Goal: Information Seeking & Learning: Learn about a topic

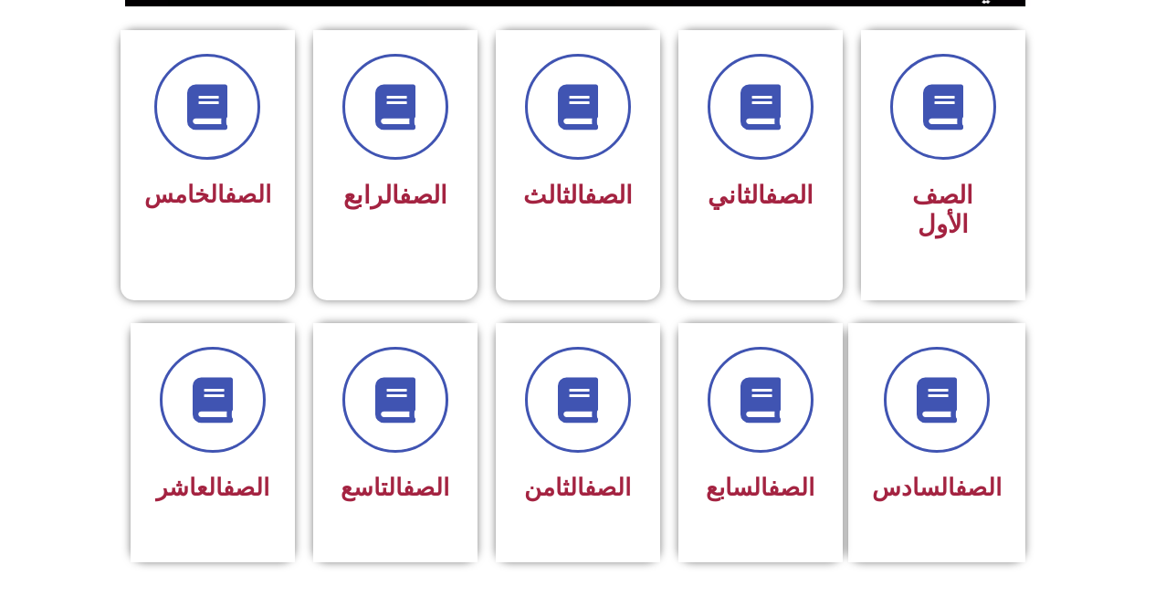
scroll to position [1077, 0]
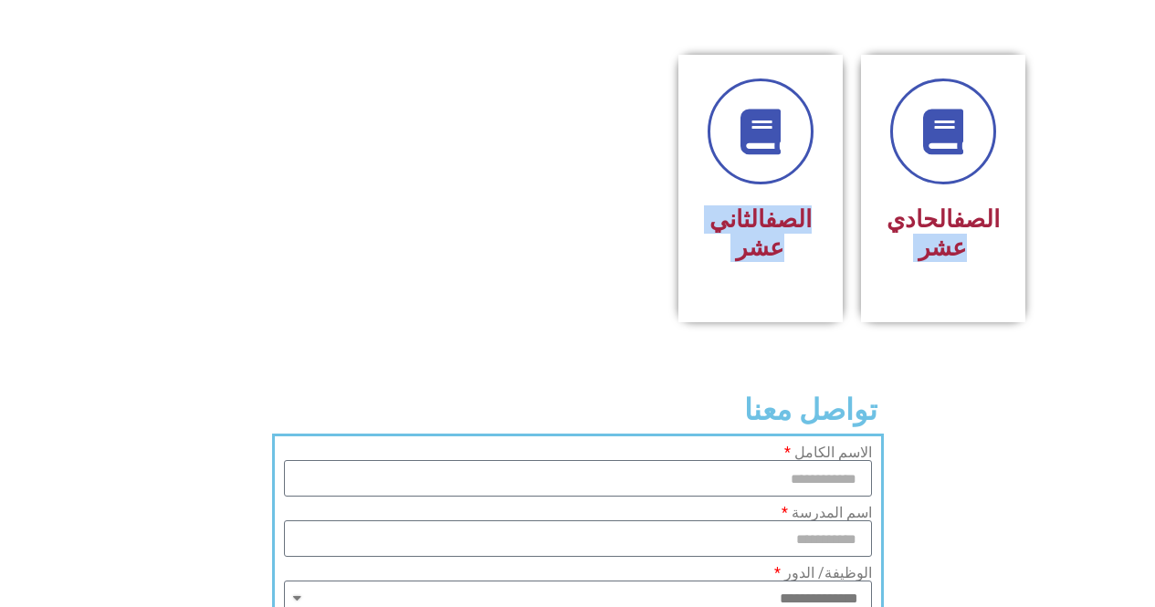
drag, startPoint x: 1155, startPoint y: 364, endPoint x: 1165, endPoint y: 320, distance: 45.9
click at [1080, 386] on section "تواصل معنا" at bounding box center [577, 409] width 1155 height 47
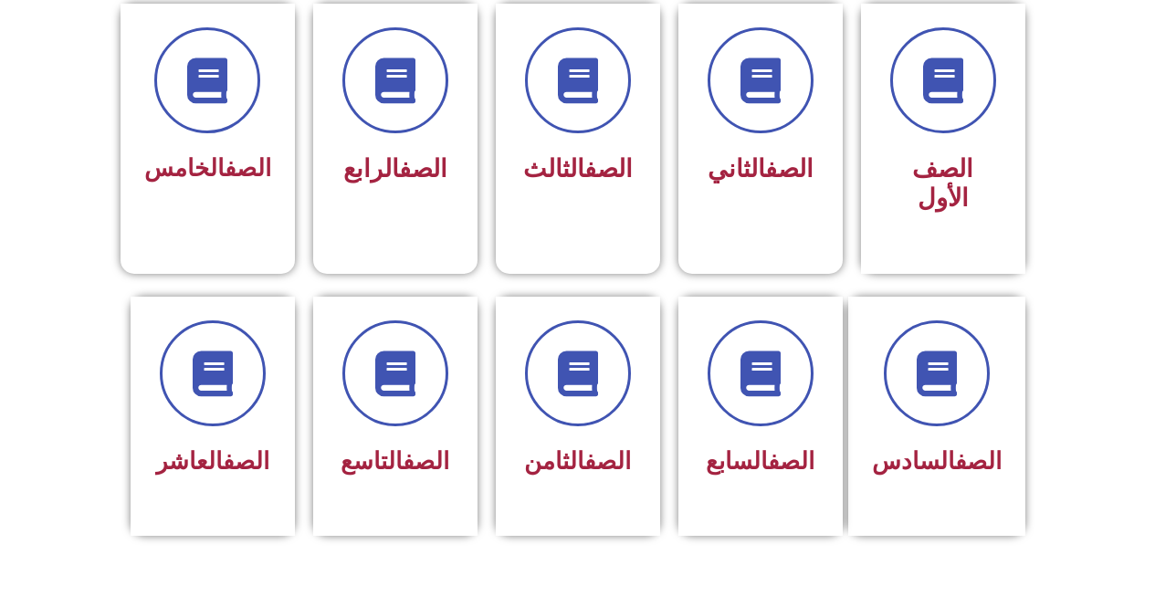
scroll to position [499, 0]
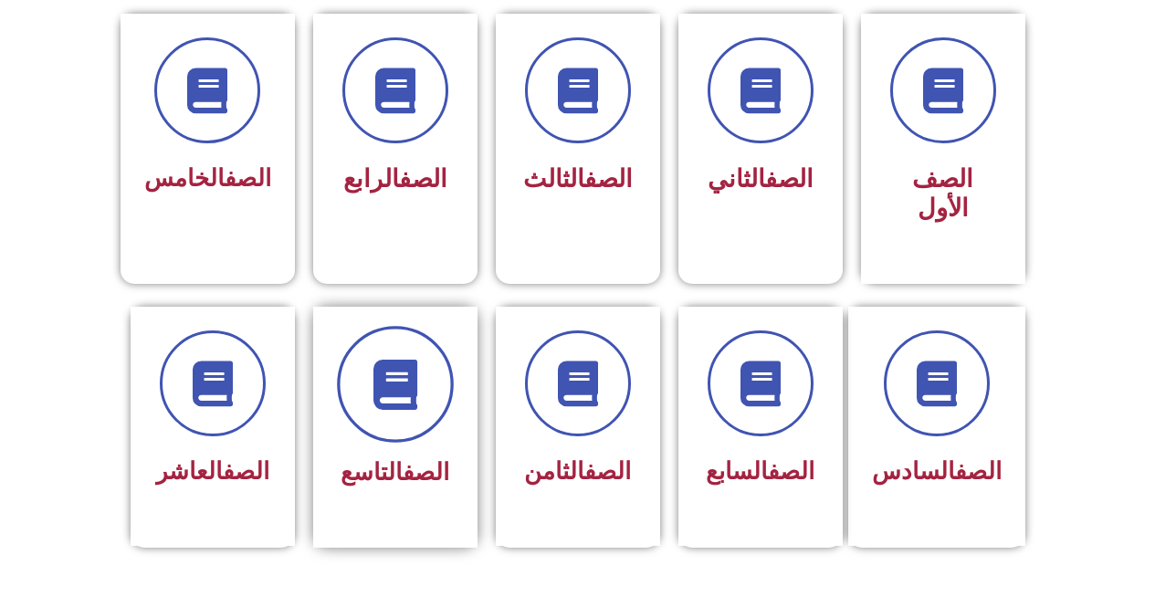
click at [420, 402] on span at bounding box center [395, 384] width 117 height 117
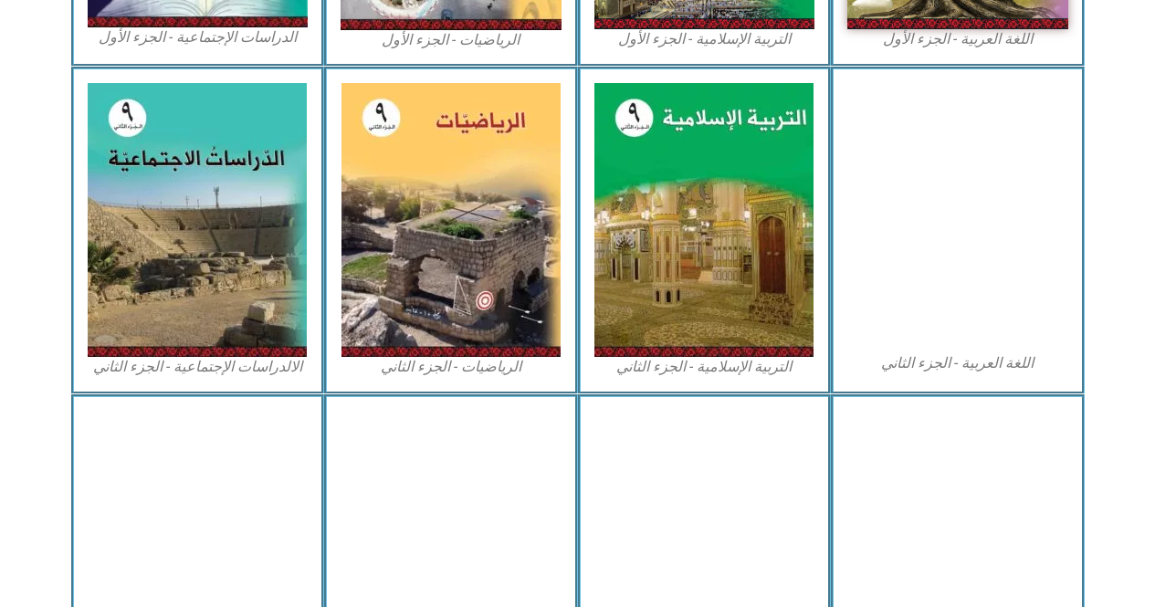
scroll to position [862, 0]
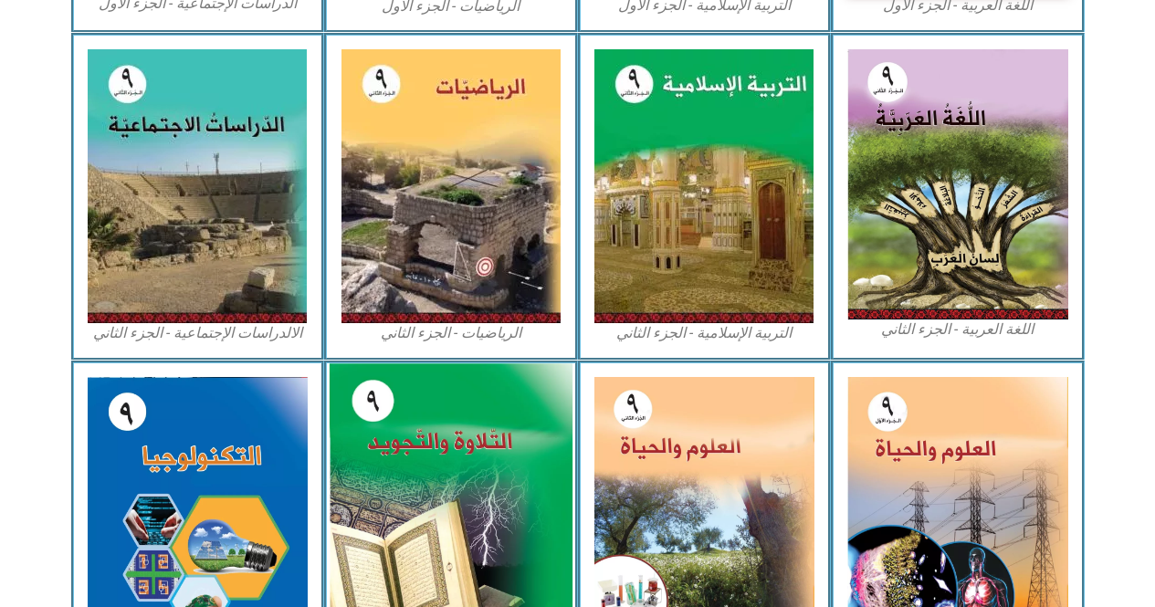
click at [421, 439] on img at bounding box center [451, 510] width 243 height 295
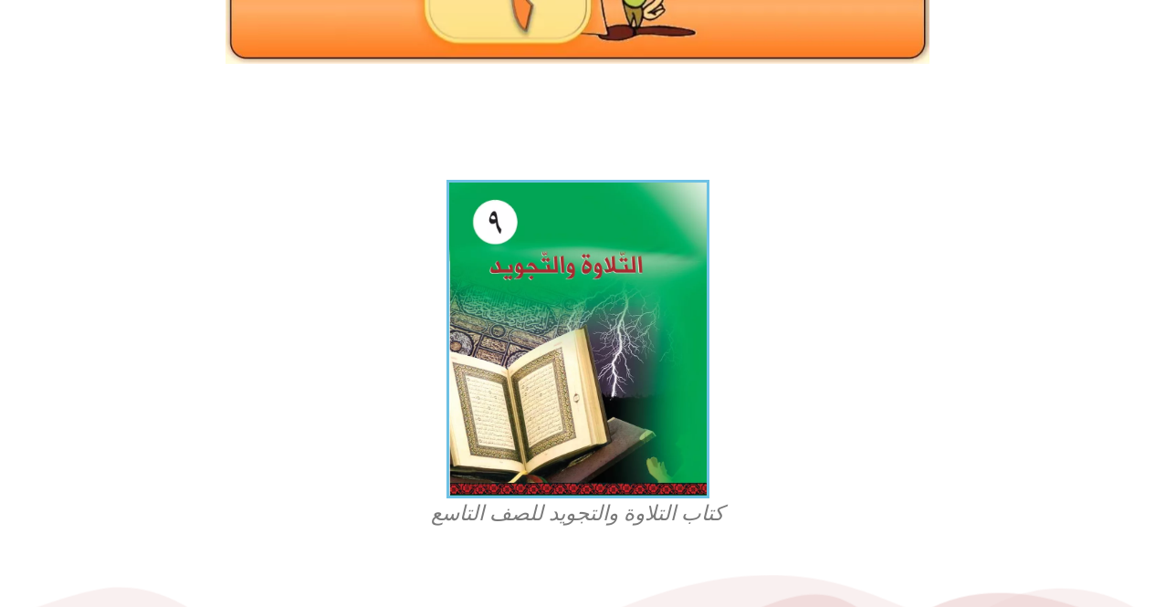
scroll to position [386, 0]
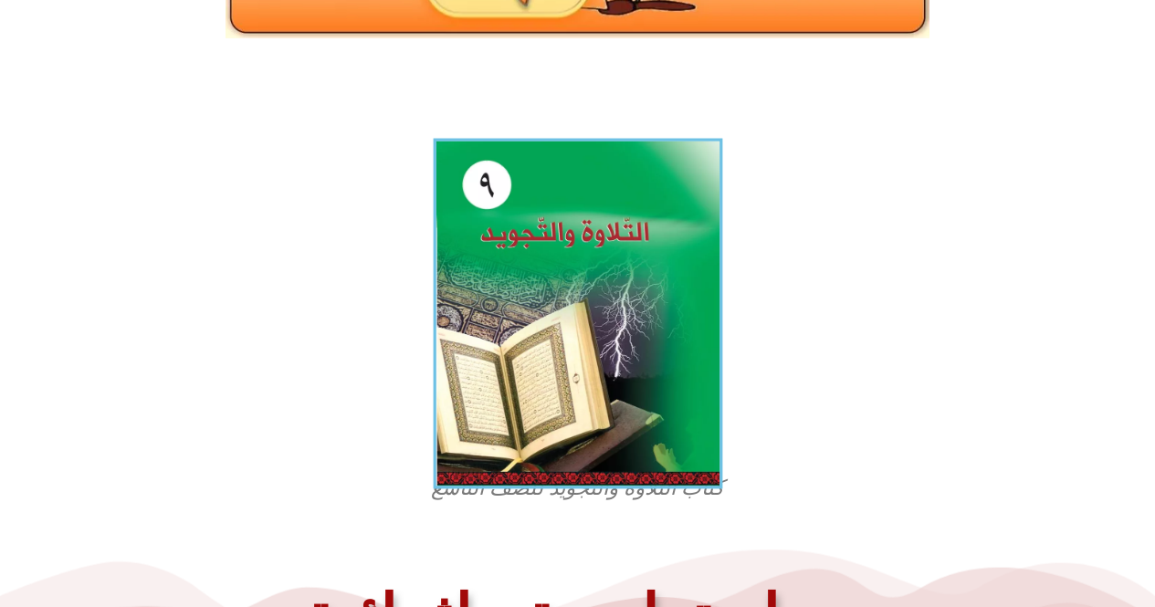
click at [601, 311] on img at bounding box center [577, 314] width 289 height 351
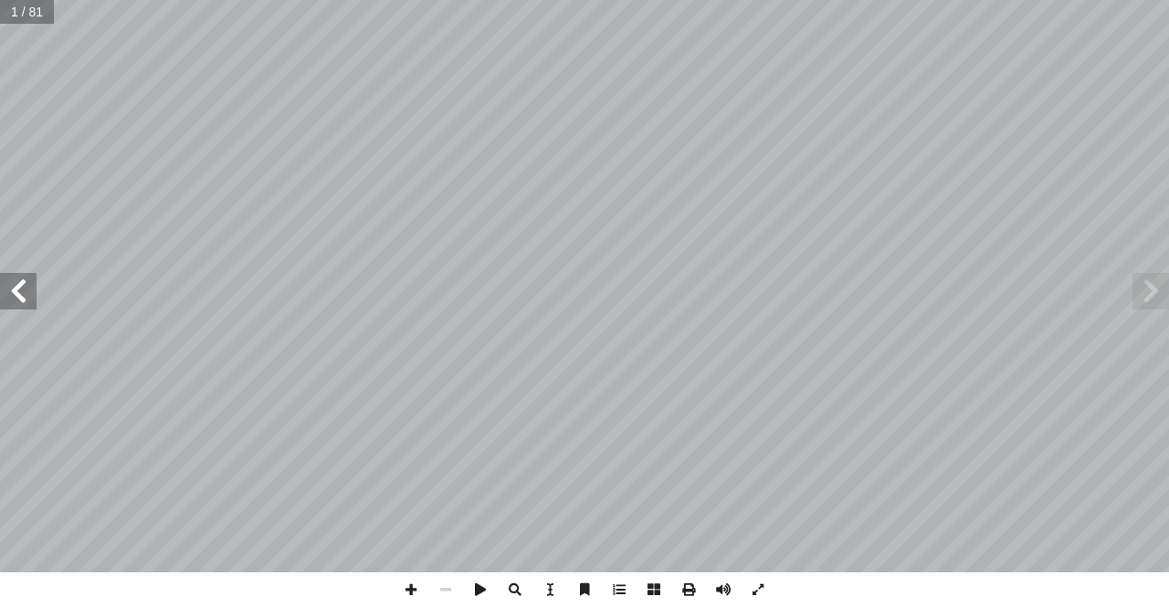
click at [21, 285] on span at bounding box center [18, 291] width 37 height 37
click at [0, 292] on span at bounding box center [18, 291] width 37 height 37
click at [9, 289] on span at bounding box center [18, 291] width 37 height 37
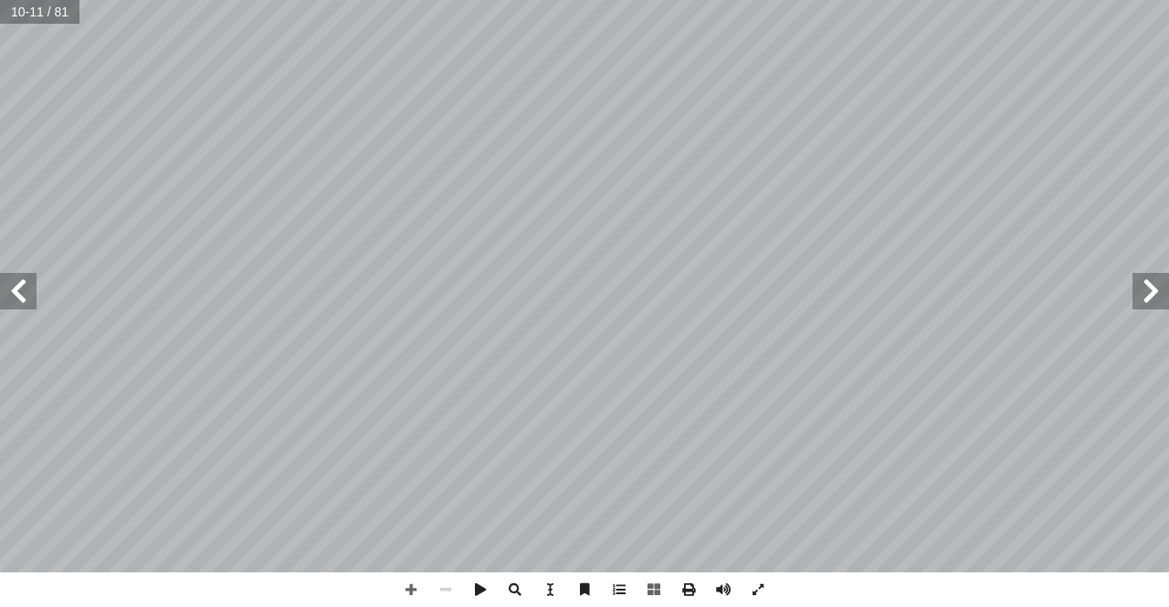
click at [9, 288] on span at bounding box center [18, 291] width 37 height 37
click at [28, 298] on span at bounding box center [18, 291] width 37 height 37
click at [19, 305] on span at bounding box center [18, 291] width 37 height 37
click at [398, 590] on span at bounding box center [411, 590] width 35 height 35
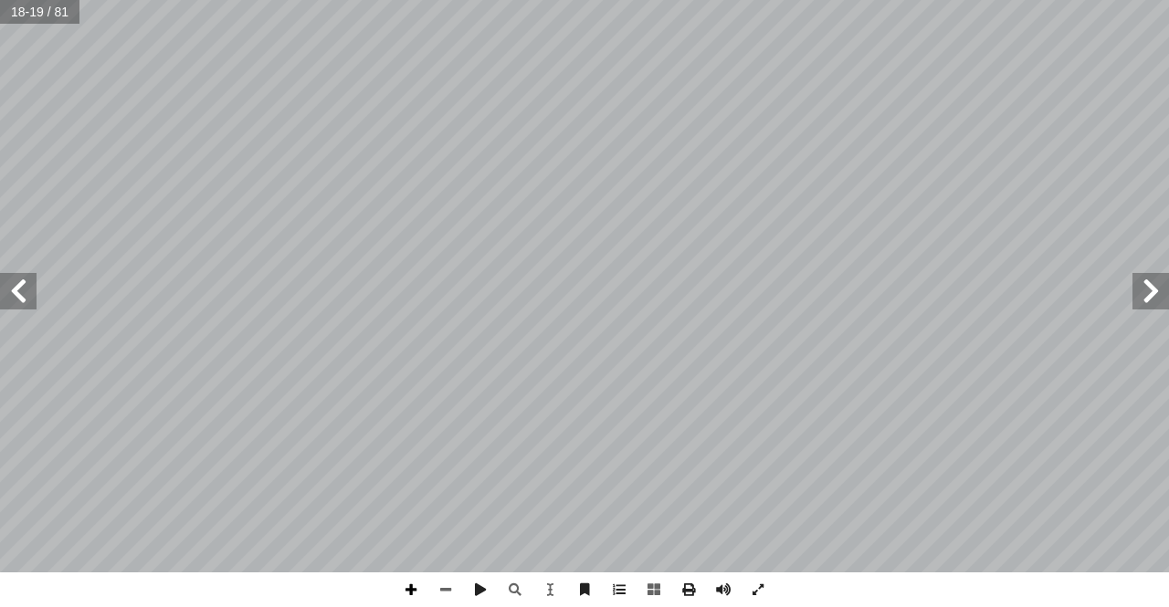
click at [405, 592] on span at bounding box center [411, 590] width 35 height 35
click at [445, 594] on span at bounding box center [445, 590] width 35 height 35
click at [24, 307] on span at bounding box center [18, 291] width 37 height 37
click at [30, 301] on span at bounding box center [18, 291] width 37 height 37
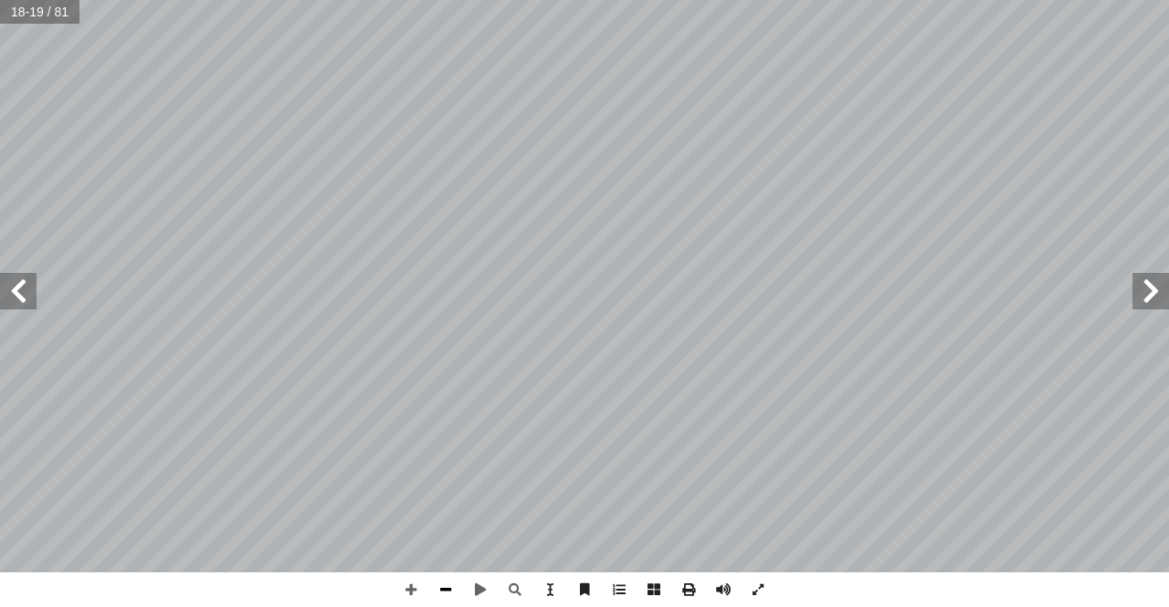
click at [443, 597] on span at bounding box center [445, 590] width 35 height 35
click at [413, 599] on span at bounding box center [411, 590] width 35 height 35
click at [443, 584] on span at bounding box center [445, 590] width 35 height 35
click at [692, 353] on div "١٤ الث ّ رس الث َّ الد ول: الجوف أ المخرج ال� ) ٥ 4 - لت (47 ّ سورة فص على: قاد…" at bounding box center [584, 303] width 1169 height 607
click at [444, 590] on span at bounding box center [445, 590] width 35 height 35
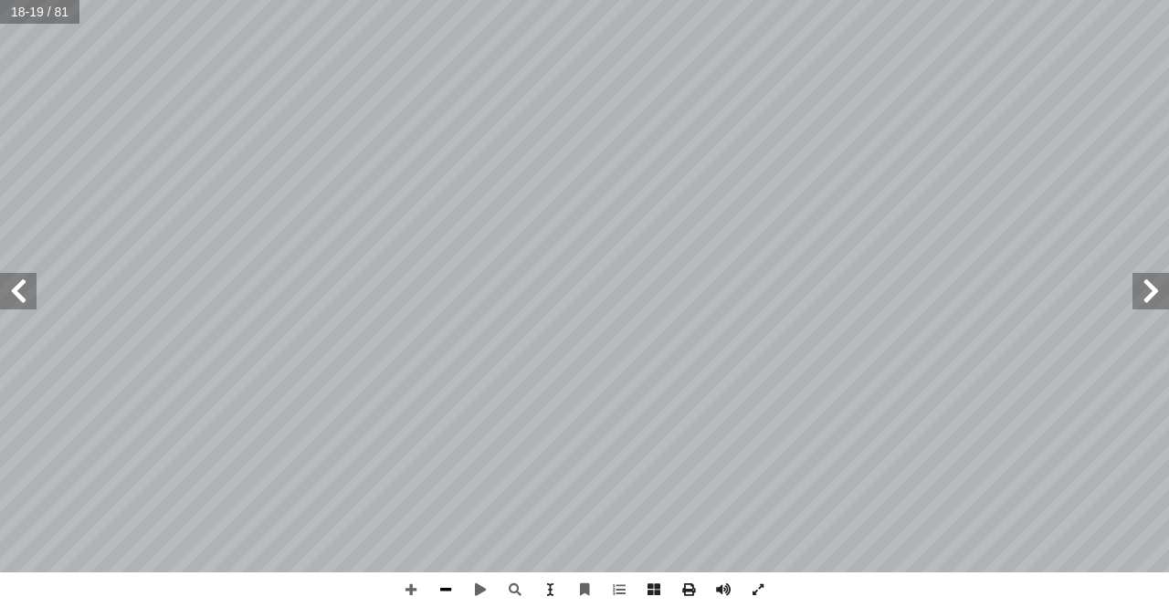
click at [457, 593] on span at bounding box center [445, 590] width 35 height 35
click at [729, 585] on span at bounding box center [723, 590] width 35 height 35
click at [416, 591] on span at bounding box center [411, 590] width 35 height 35
click at [408, 594] on span at bounding box center [411, 590] width 35 height 35
click at [406, 592] on span at bounding box center [411, 590] width 35 height 35
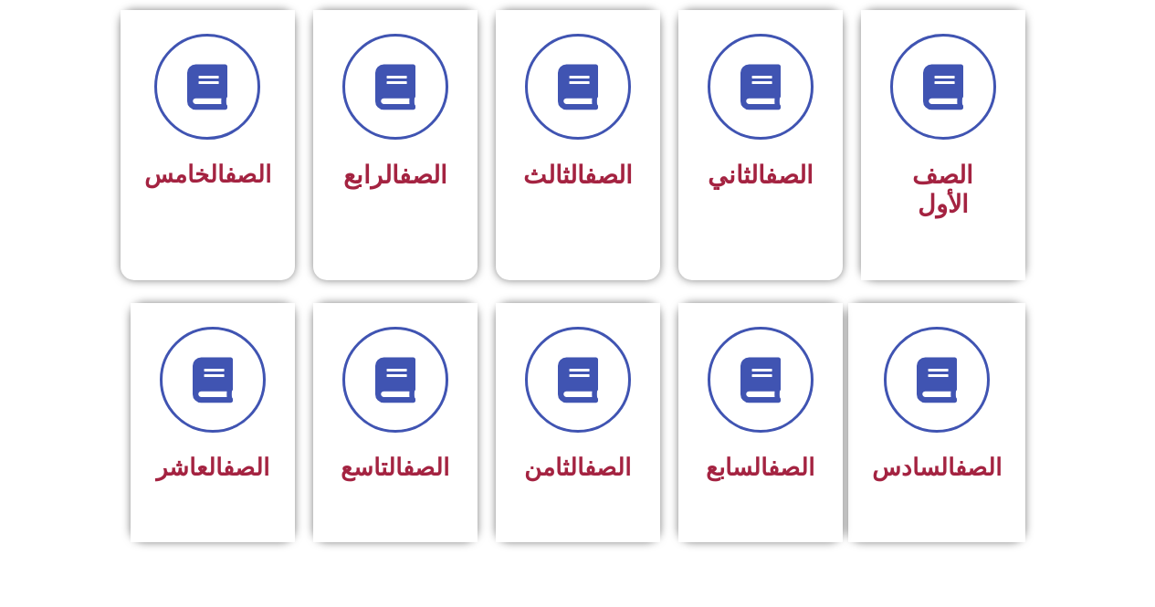
scroll to position [511, 0]
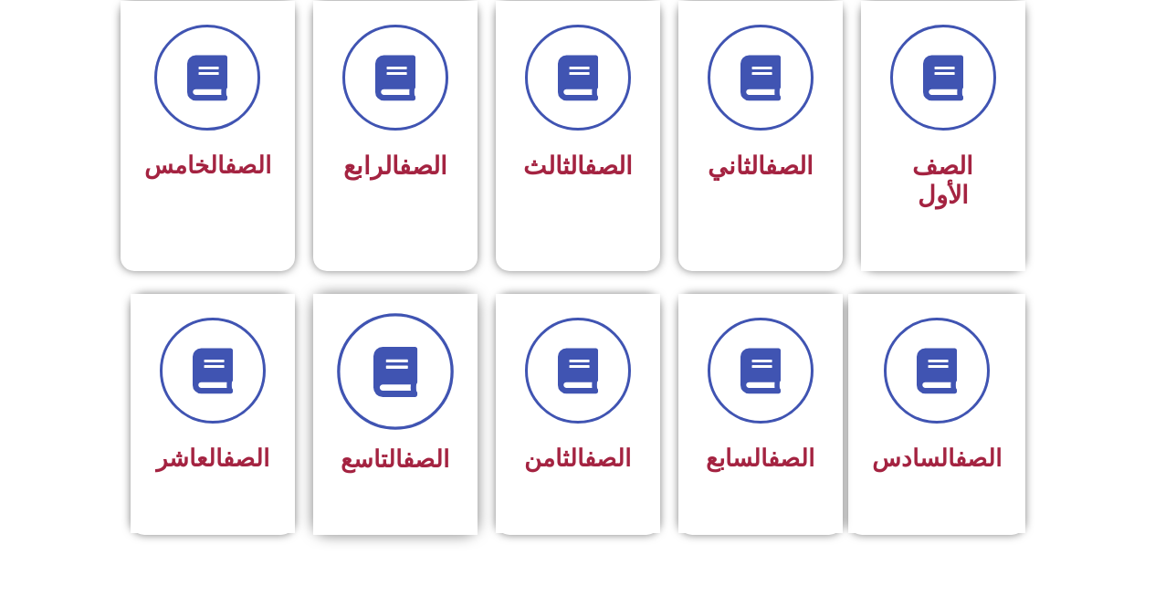
click at [436, 357] on span at bounding box center [395, 371] width 117 height 117
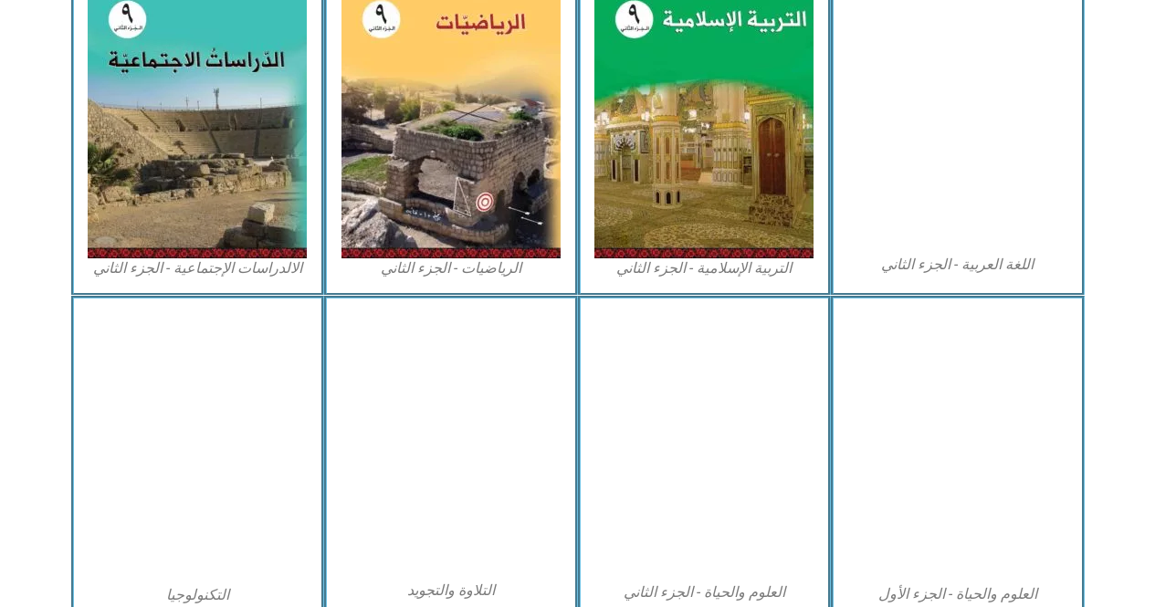
scroll to position [1020, 0]
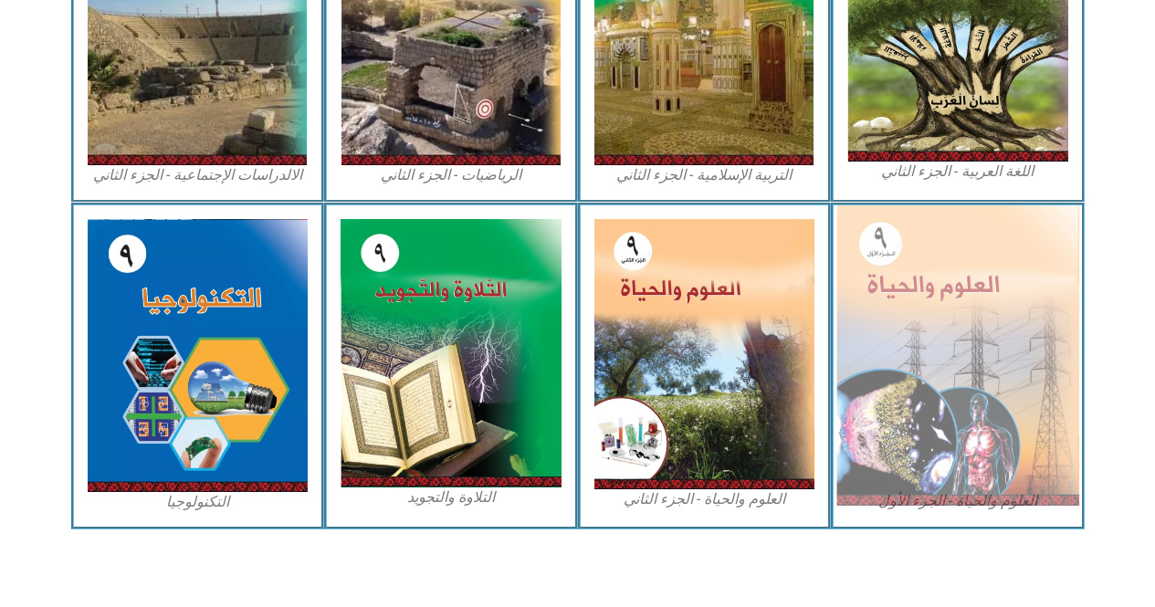
click at [1021, 354] on img at bounding box center [957, 355] width 243 height 300
